Goal: Task Accomplishment & Management: Use online tool/utility

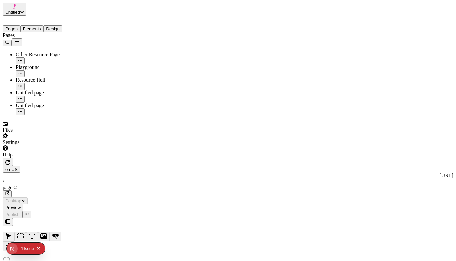
type input "/page-2"
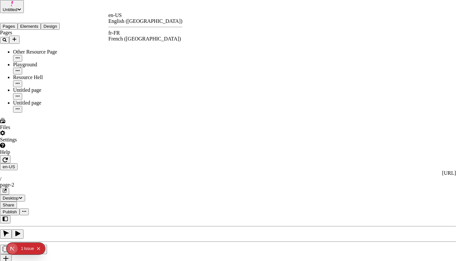
click at [126, 32] on div "fr-FR French ([GEOGRAPHIC_DATA])" at bounding box center [145, 36] width 74 height 12
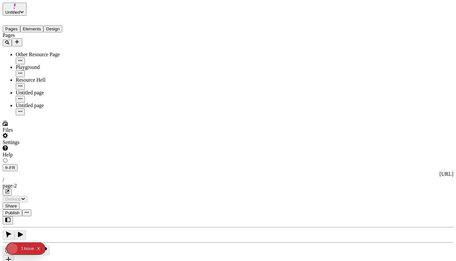
type input "/page-2"
click at [20, 212] on span "Publish" at bounding box center [12, 214] width 14 height 5
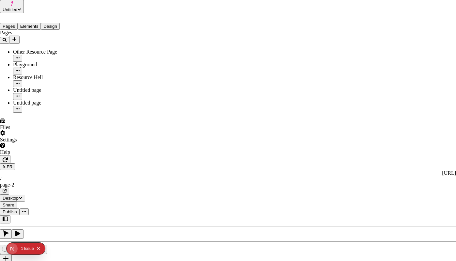
checkbox input "true"
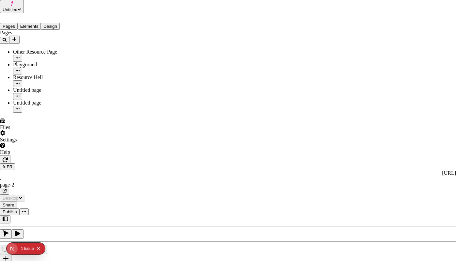
checkbox input "true"
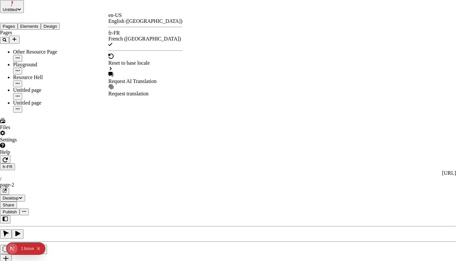
click at [138, 72] on div "Request AI Translation" at bounding box center [145, 78] width 74 height 12
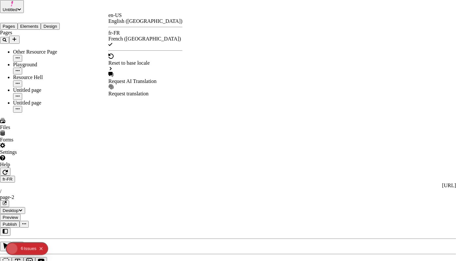
drag, startPoint x: 235, startPoint y: 78, endPoint x: 242, endPoint y: 83, distance: 8.7
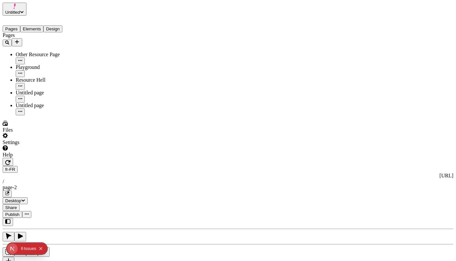
click at [26, 248] on div "Issue s" at bounding box center [30, 248] width 12 height 12
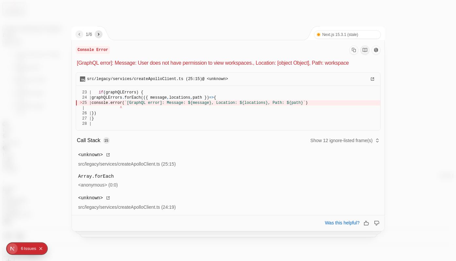
click at [101, 37] on icon "next" at bounding box center [98, 34] width 5 height 5
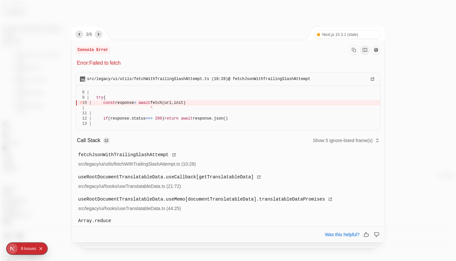
click at [101, 37] on icon "next" at bounding box center [98, 34] width 5 height 5
click at [101, 35] on icon "next" at bounding box center [98, 34] width 5 height 5
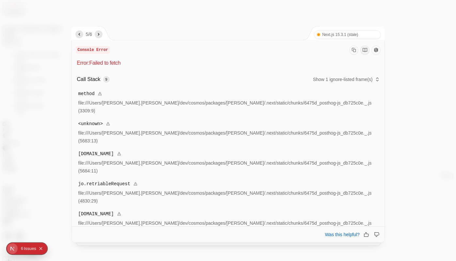
click at [85, 35] on nav "5 / 6" at bounding box center [88, 34] width 27 height 8
click at [77, 34] on icon "previous" at bounding box center [79, 34] width 5 height 5
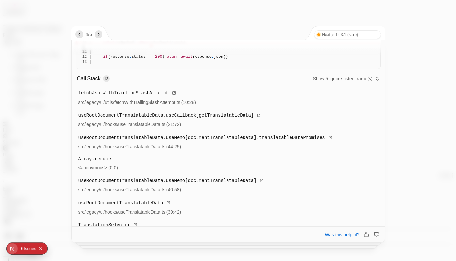
scroll to position [81, 0]
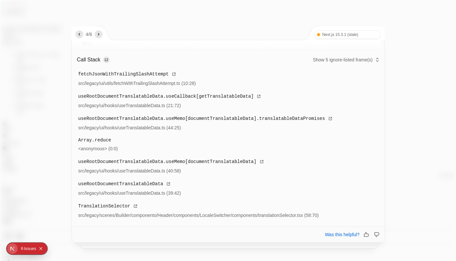
click at [411, 45] on div at bounding box center [228, 130] width 456 height 261
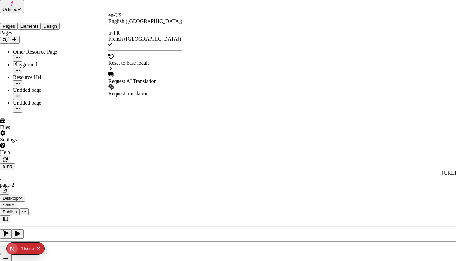
click at [136, 72] on div "Request AI Translation" at bounding box center [145, 78] width 74 height 12
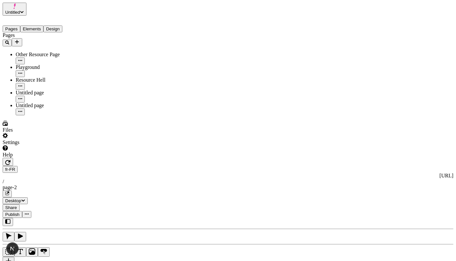
scroll to position [0, 0]
click at [83, 158] on div "fr-FR http://localhost:3001/fr-FR / page-2 Desktop Share Publish" at bounding box center [228, 188] width 450 height 60
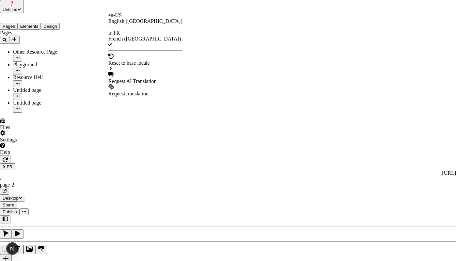
click at [139, 78] on div "Request AI Translation" at bounding box center [145, 81] width 74 height 6
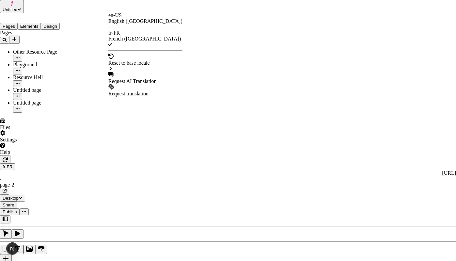
click at [130, 78] on div "Request AI Translation" at bounding box center [145, 81] width 74 height 6
click at [126, 78] on div "Request AI Translation" at bounding box center [145, 81] width 74 height 6
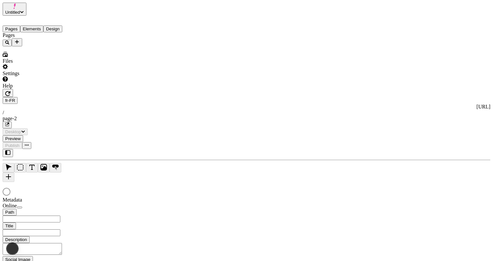
type input "/page-2"
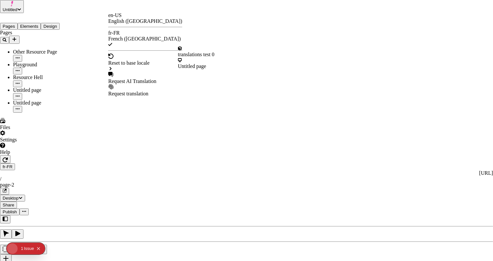
click at [129, 78] on div "Request AI Translation" at bounding box center [145, 81] width 74 height 6
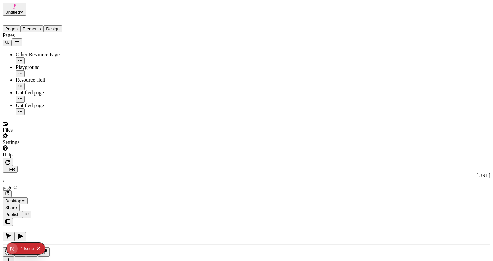
click at [85, 218] on div "J" at bounding box center [247, 245] width 488 height 54
click at [81, 218] on div "J" at bounding box center [247, 245] width 488 height 54
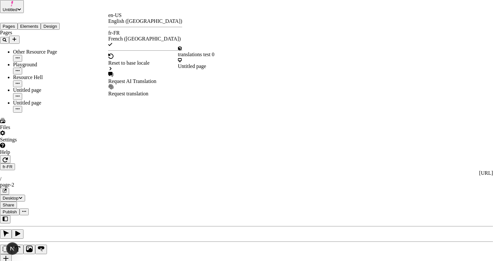
click at [131, 78] on div "Request AI Translation" at bounding box center [145, 81] width 74 height 6
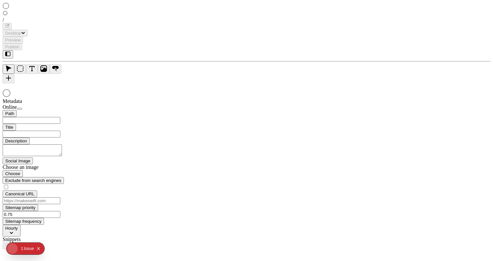
type input "/page-2"
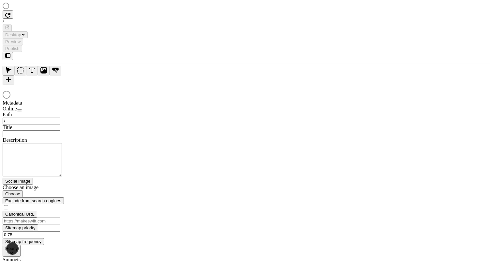
type input "/page-2"
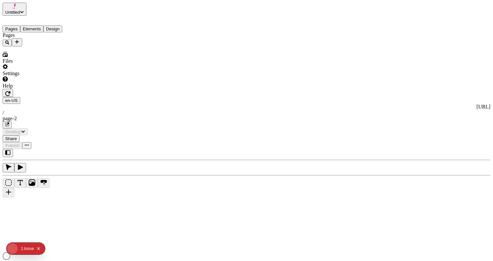
type input "/page-2"
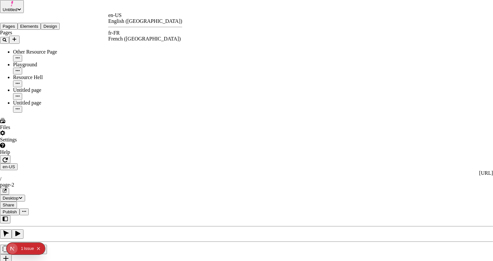
click at [137, 36] on div "French ([GEOGRAPHIC_DATA])" at bounding box center [145, 39] width 74 height 6
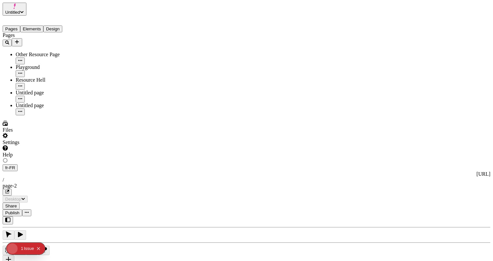
type input "/page-2"
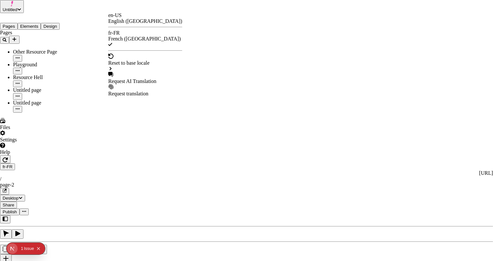
click at [143, 78] on div "Request AI Translation" at bounding box center [145, 81] width 74 height 6
click at [138, 78] on div "Request AI Translation" at bounding box center [145, 81] width 74 height 6
click at [136, 78] on div "Request AI Translation" at bounding box center [145, 81] width 74 height 6
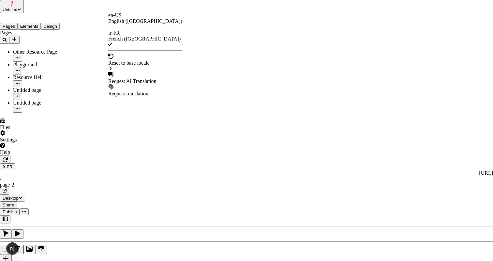
checkbox input "false"
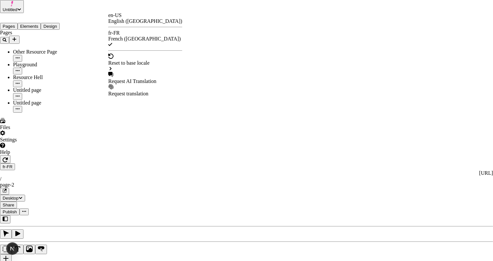
click at [138, 78] on div "Request AI Translation" at bounding box center [145, 81] width 74 height 6
click at [129, 72] on div "Request AI Translation" at bounding box center [145, 78] width 74 height 12
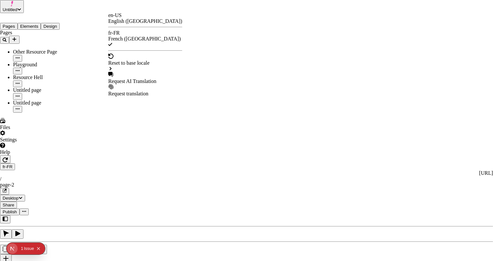
click at [132, 72] on div "Request AI Translation" at bounding box center [145, 78] width 74 height 12
